Goal: Navigation & Orientation: Go to known website

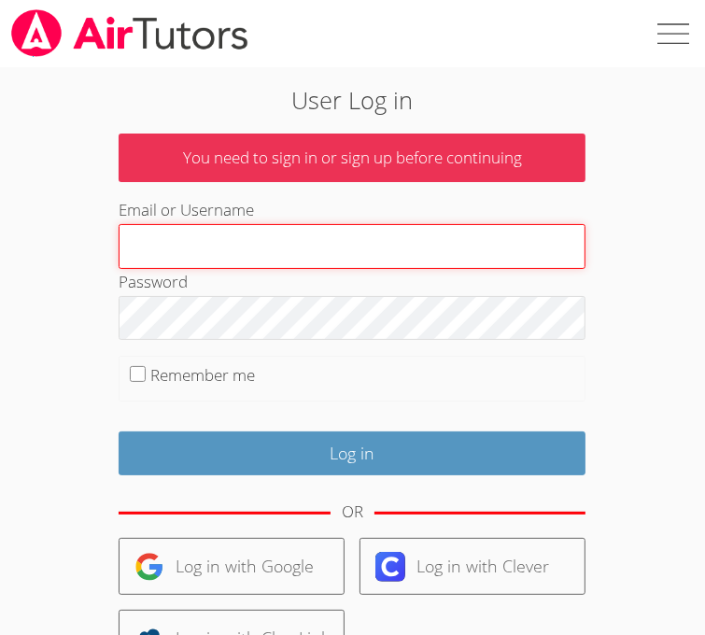
type input "rebeccamiller@airtutors.org"
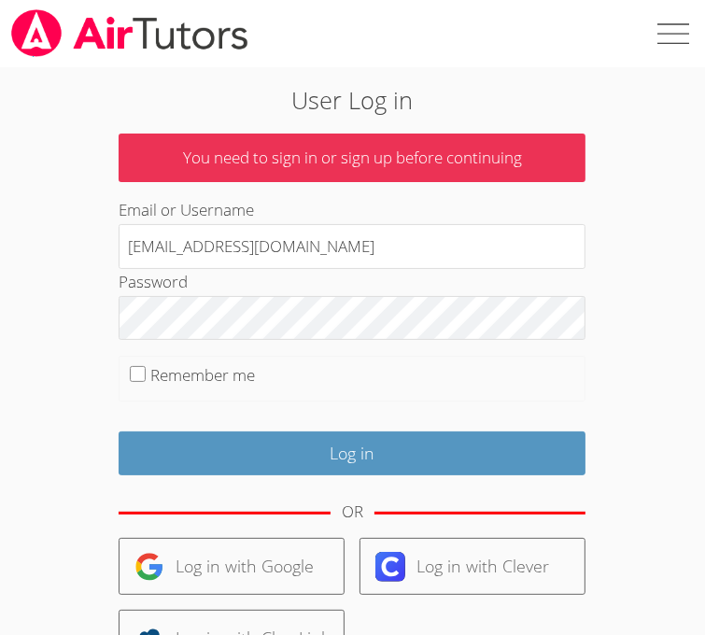
click at [134, 383] on fieldset "Remember me" at bounding box center [352, 379] width 467 height 47
click at [135, 374] on input "Remember me" at bounding box center [138, 374] width 16 height 16
checkbox input "true"
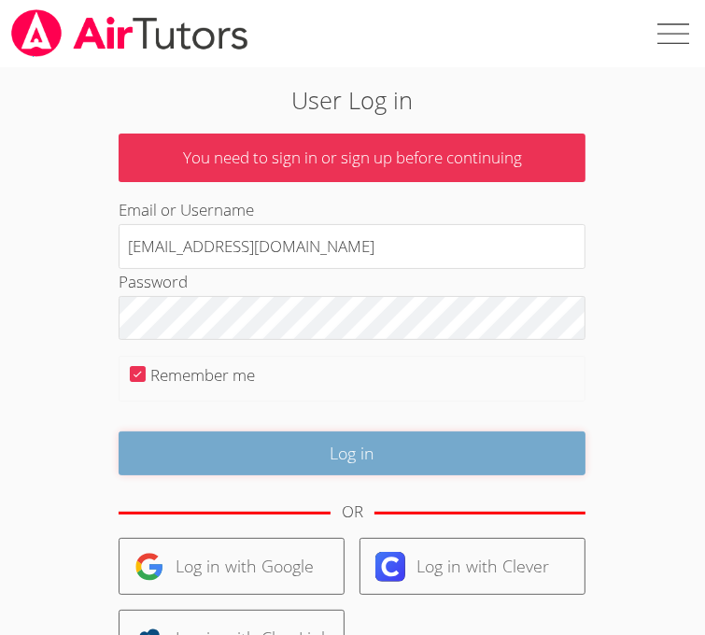
click at [318, 453] on input "Log in" at bounding box center [352, 453] width 467 height 44
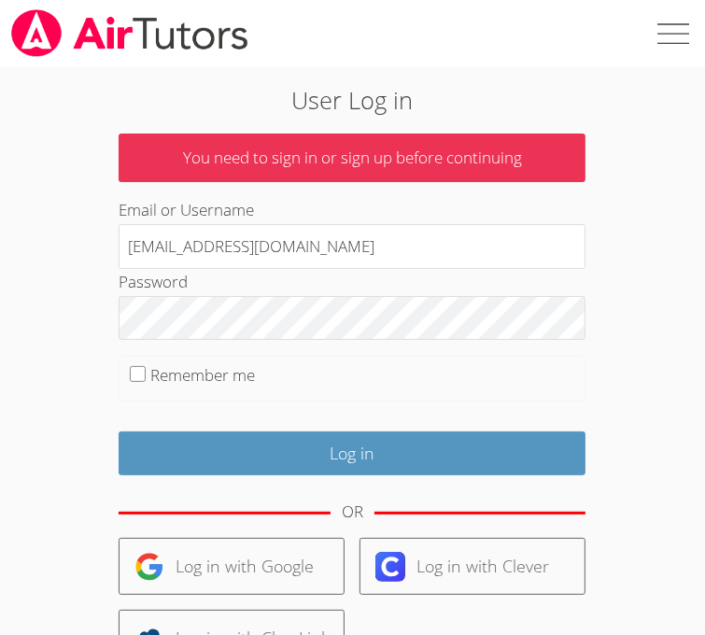
drag, startPoint x: 312, startPoint y: 247, endPoint x: 42, endPoint y: 243, distance: 269.9
click at [42, 243] on div "User Log in You need to sign in or sign up before continuing Email or Username …" at bounding box center [352, 428] width 705 height 722
drag, startPoint x: 188, startPoint y: 240, endPoint x: -96, endPoint y: 288, distance: 287.8
click at [0, 288] on html "User Log in You need to sign in or sign up before continuing Email or Username …" at bounding box center [352, 317] width 705 height 635
type input "[EMAIL_ADDRESS][DOMAIN_NAME]"
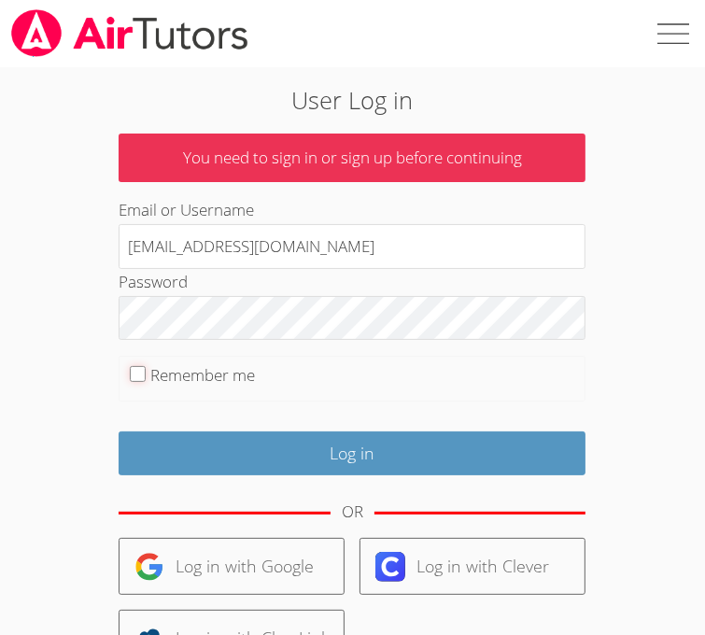
click at [133, 369] on input "Remember me" at bounding box center [138, 374] width 16 height 16
checkbox input "true"
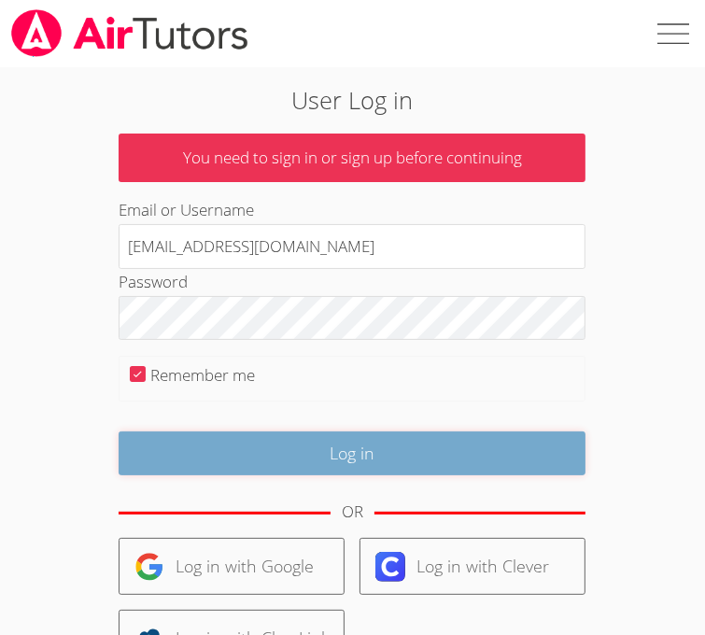
click at [317, 458] on input "Log in" at bounding box center [352, 453] width 467 height 44
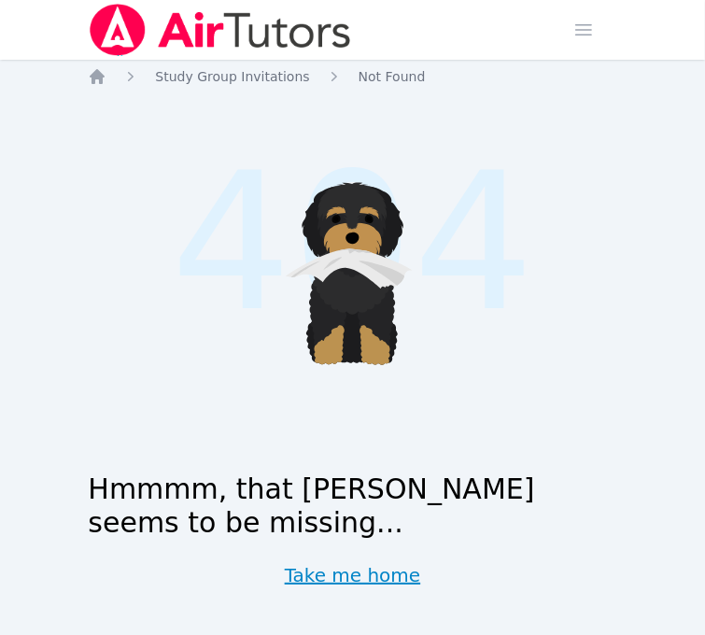
click at [355, 578] on link "Take me home" at bounding box center [353, 575] width 136 height 26
